Goal: Information Seeking & Learning: Learn about a topic

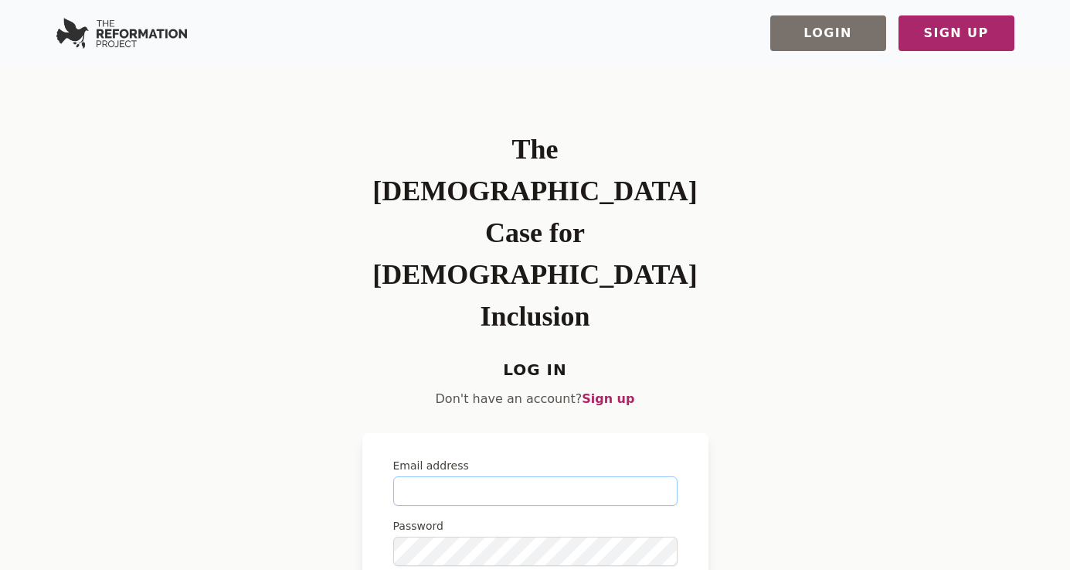
click at [475, 476] on input "Email address" at bounding box center [535, 490] width 284 height 29
type input "**********"
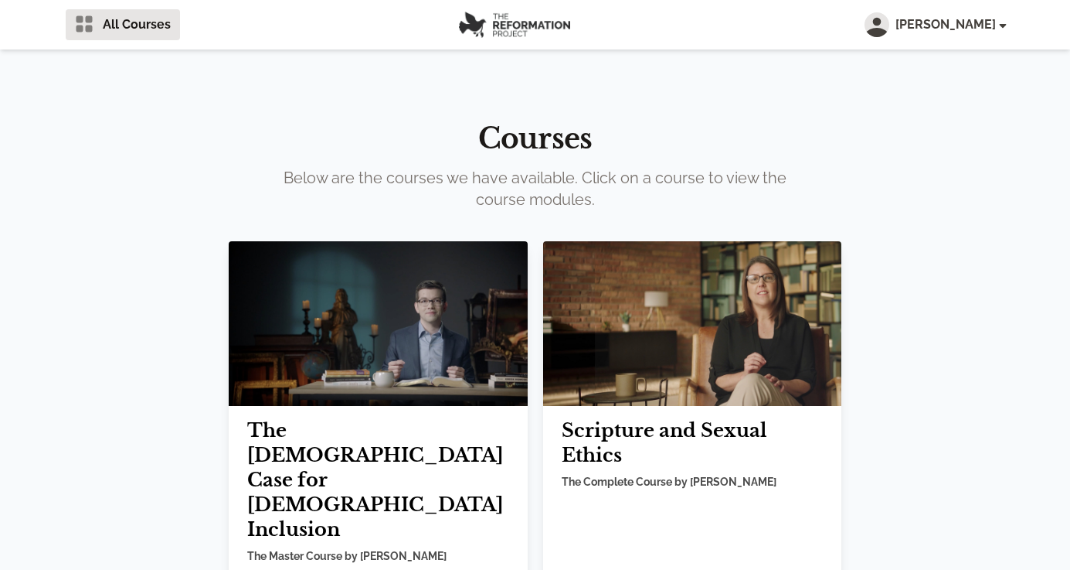
click at [399, 372] on img at bounding box center [378, 323] width 299 height 165
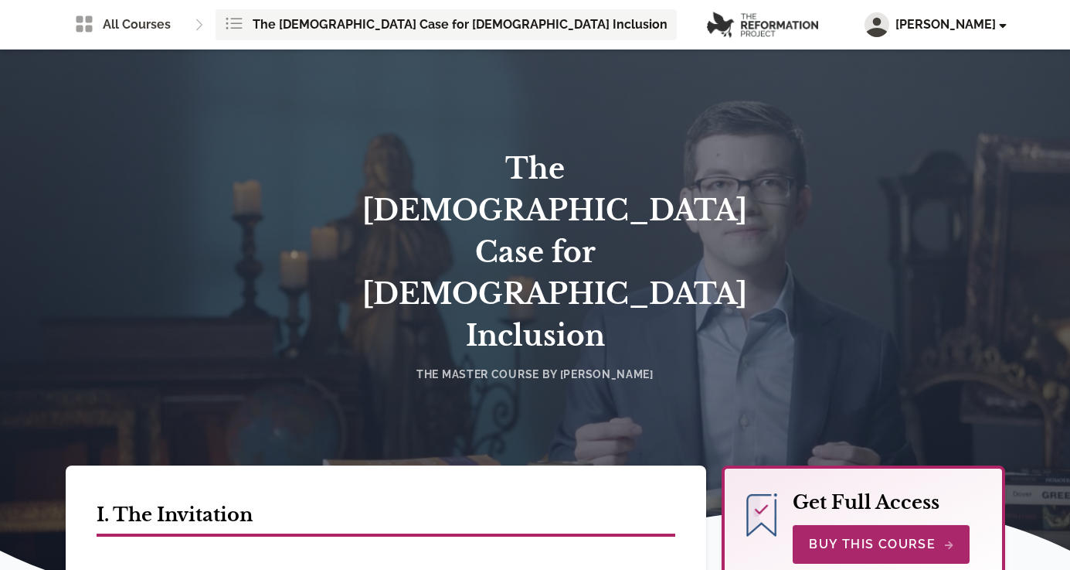
click at [910, 27] on span "Ebenezer Concepcion" at bounding box center [951, 24] width 110 height 19
